Goal: Complete application form

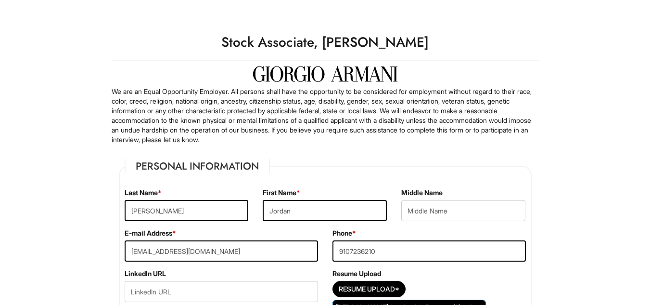
select select "DC"
select select "[GEOGRAPHIC_DATA]"
select select "Yes"
select Required "No"
select select "Yes"
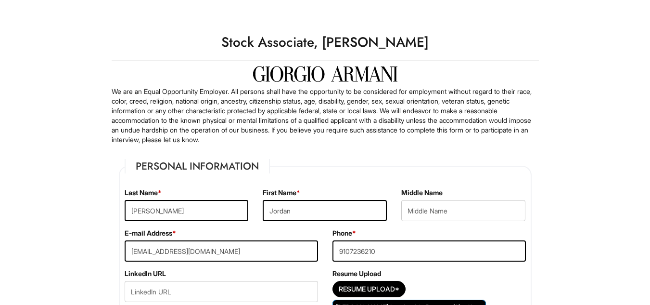
select select "8"
select select "2024"
select select "12"
select select "2027"
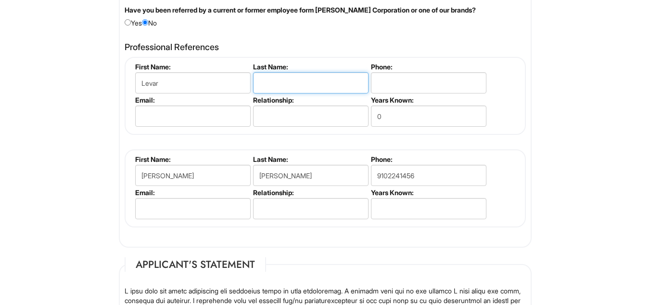
scroll to position [1170, 0]
